Goal: Task Accomplishment & Management: Use online tool/utility

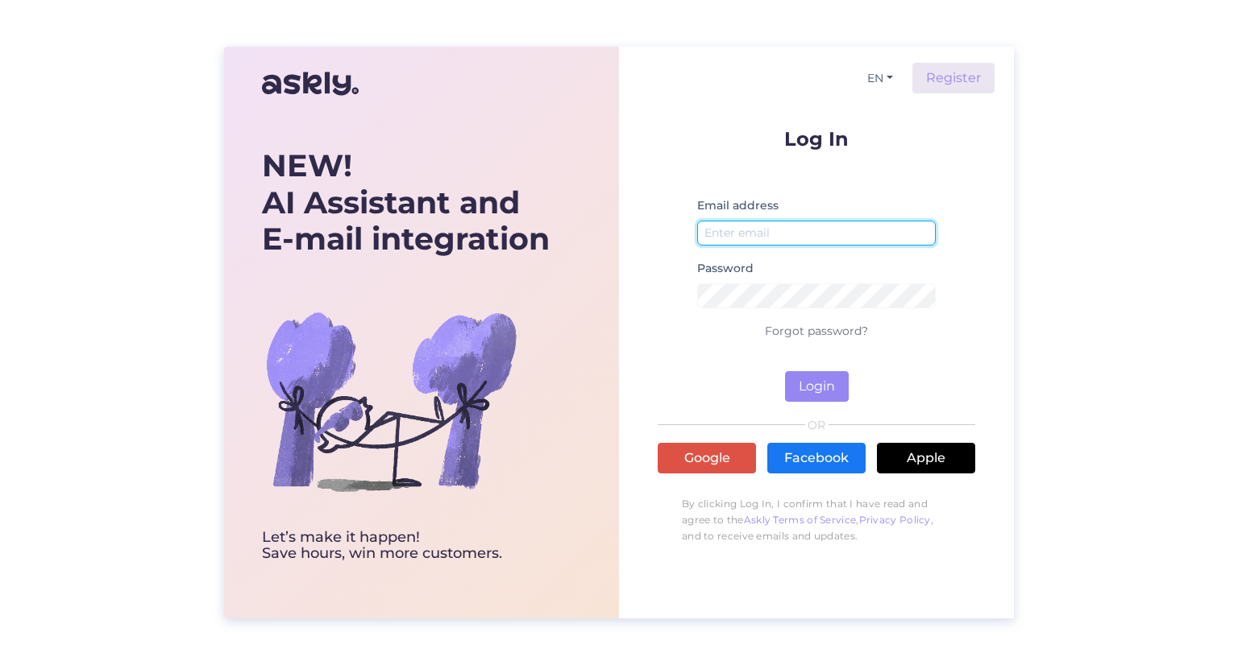
click at [786, 240] on input "email" at bounding box center [816, 233] width 238 height 25
click at [811, 313] on small at bounding box center [816, 317] width 238 height 10
click at [755, 223] on input "email" at bounding box center [816, 233] width 238 height 25
paste input "[EMAIL_ADDRESS][DOMAIN_NAME]"
type input "[EMAIL_ADDRESS][DOMAIN_NAME]"
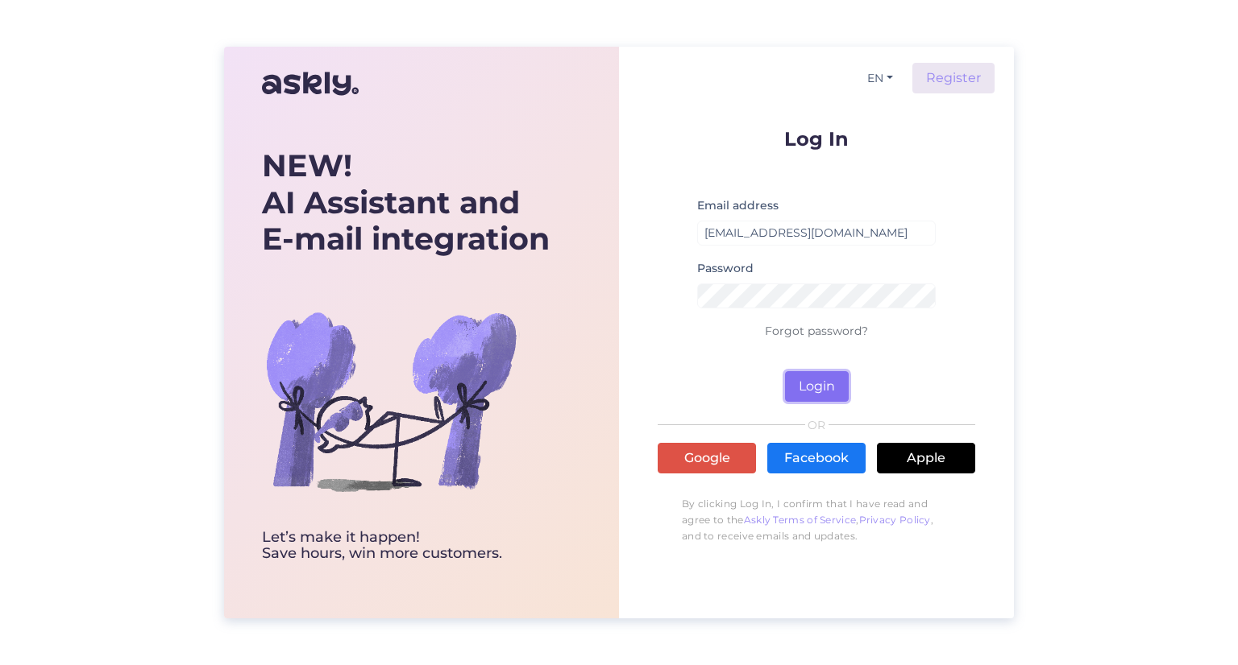
click at [819, 383] on button "Login" at bounding box center [817, 386] width 64 height 31
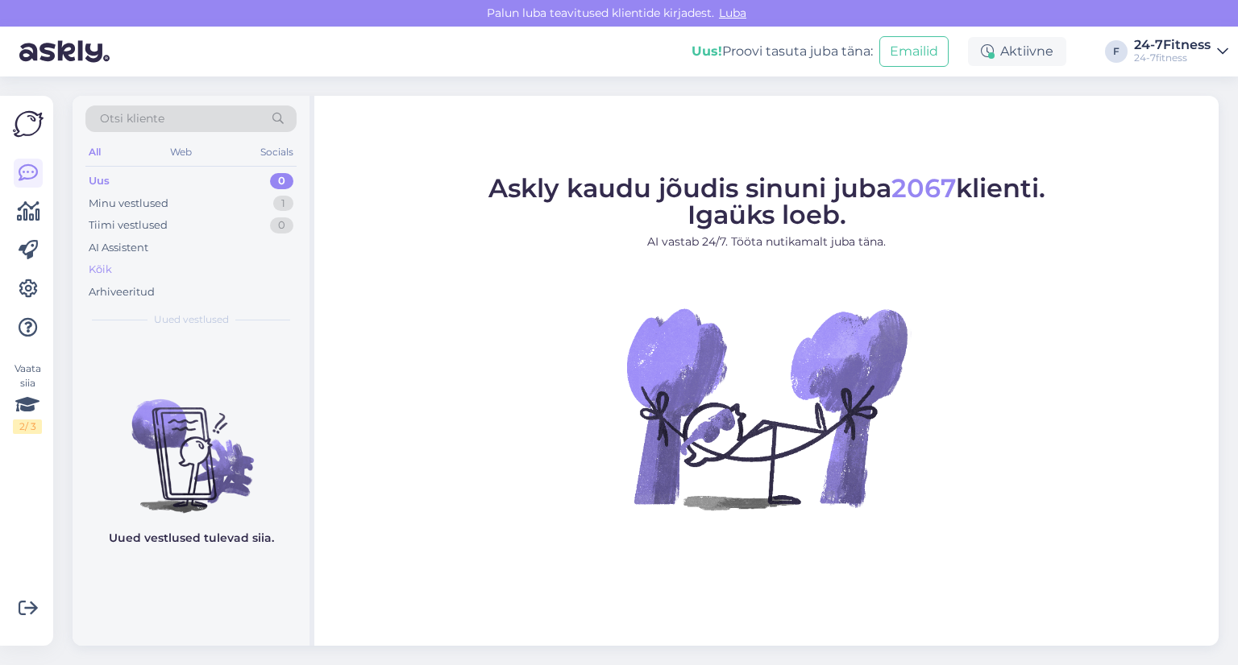
click at [217, 270] on div "Kõik" at bounding box center [190, 270] width 211 height 23
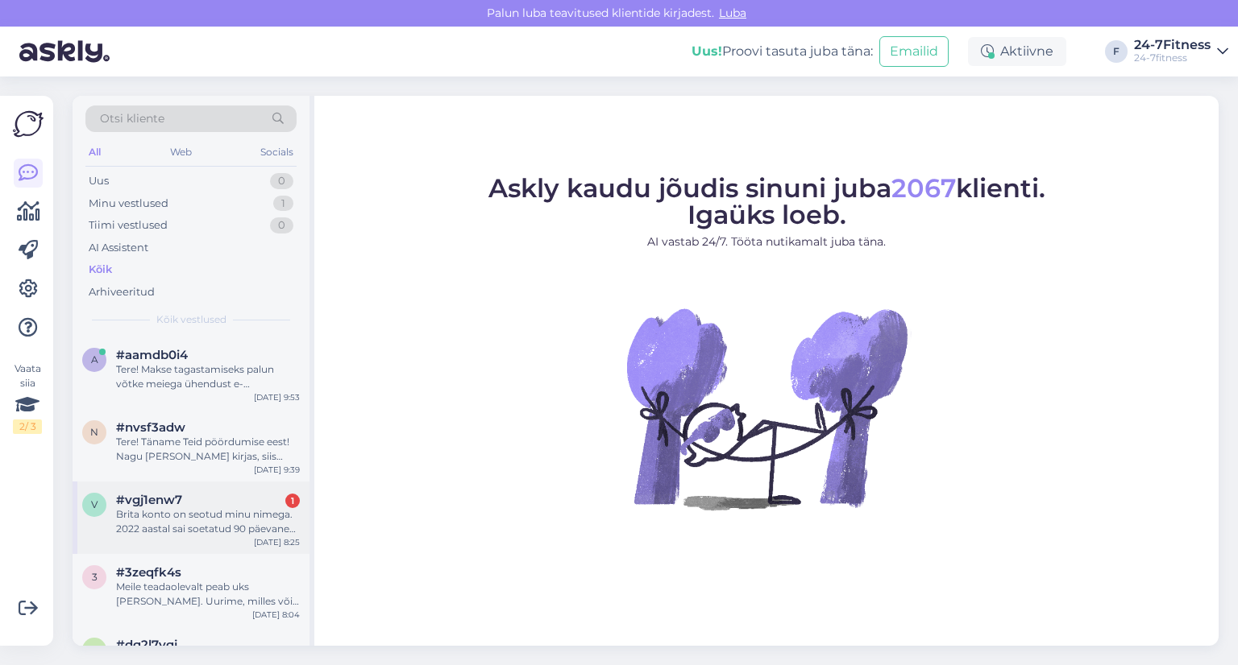
click at [164, 513] on div "Brita konto on seotud minu nimega. 2022 aastal sai soetatud 90 päevane pakett s…" at bounding box center [208, 522] width 184 height 29
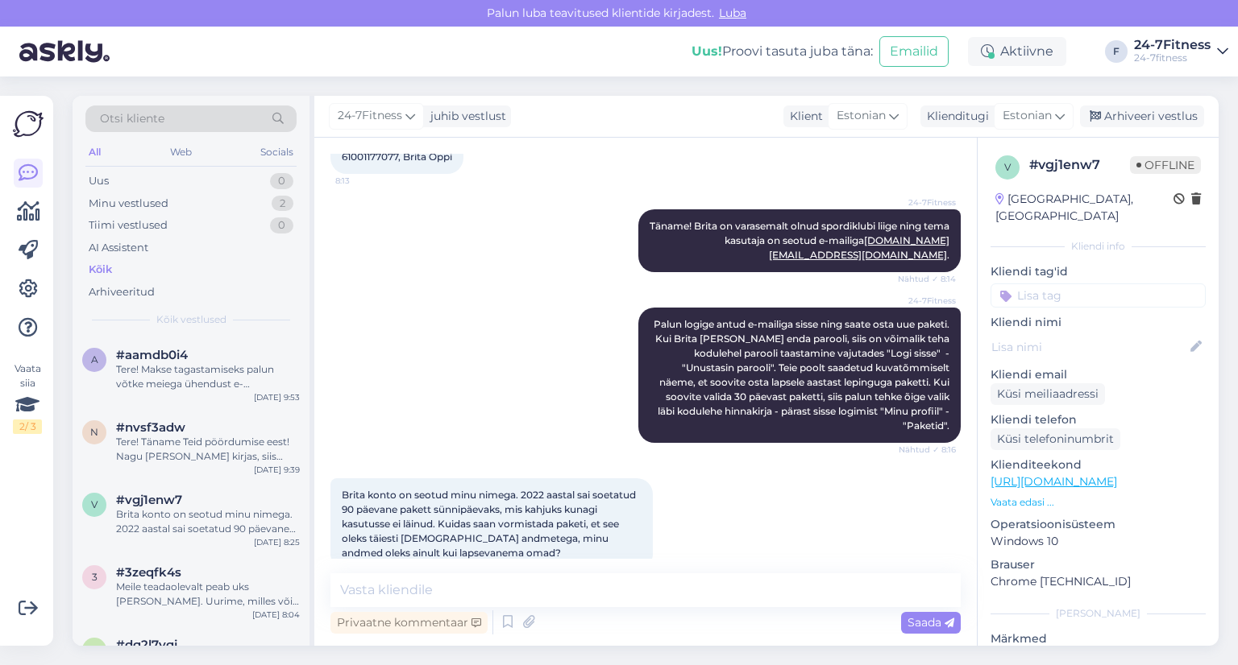
scroll to position [1214, 0]
